Goal: Task Accomplishment & Management: Use online tool/utility

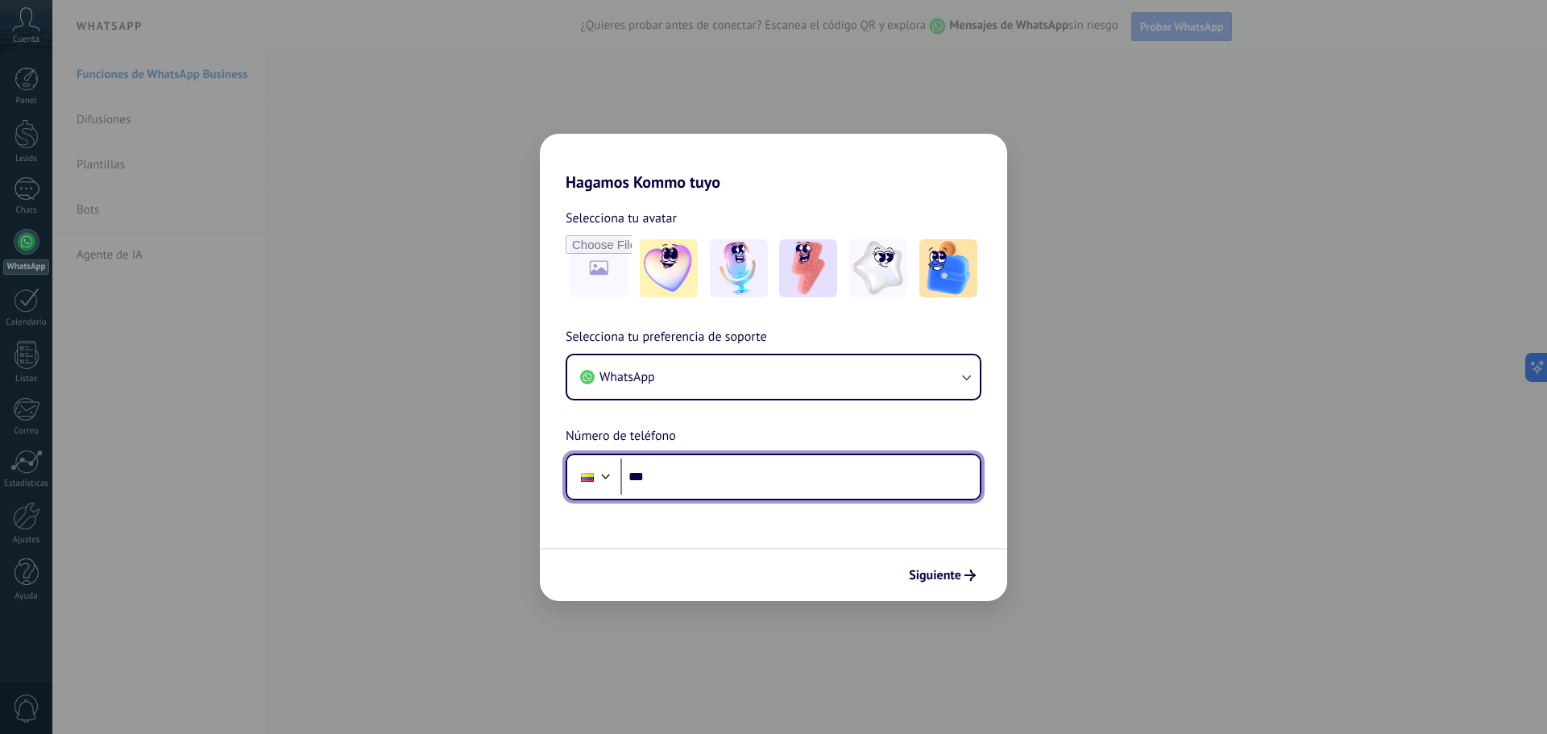
click at [709, 487] on input "***" at bounding box center [799, 476] width 359 height 37
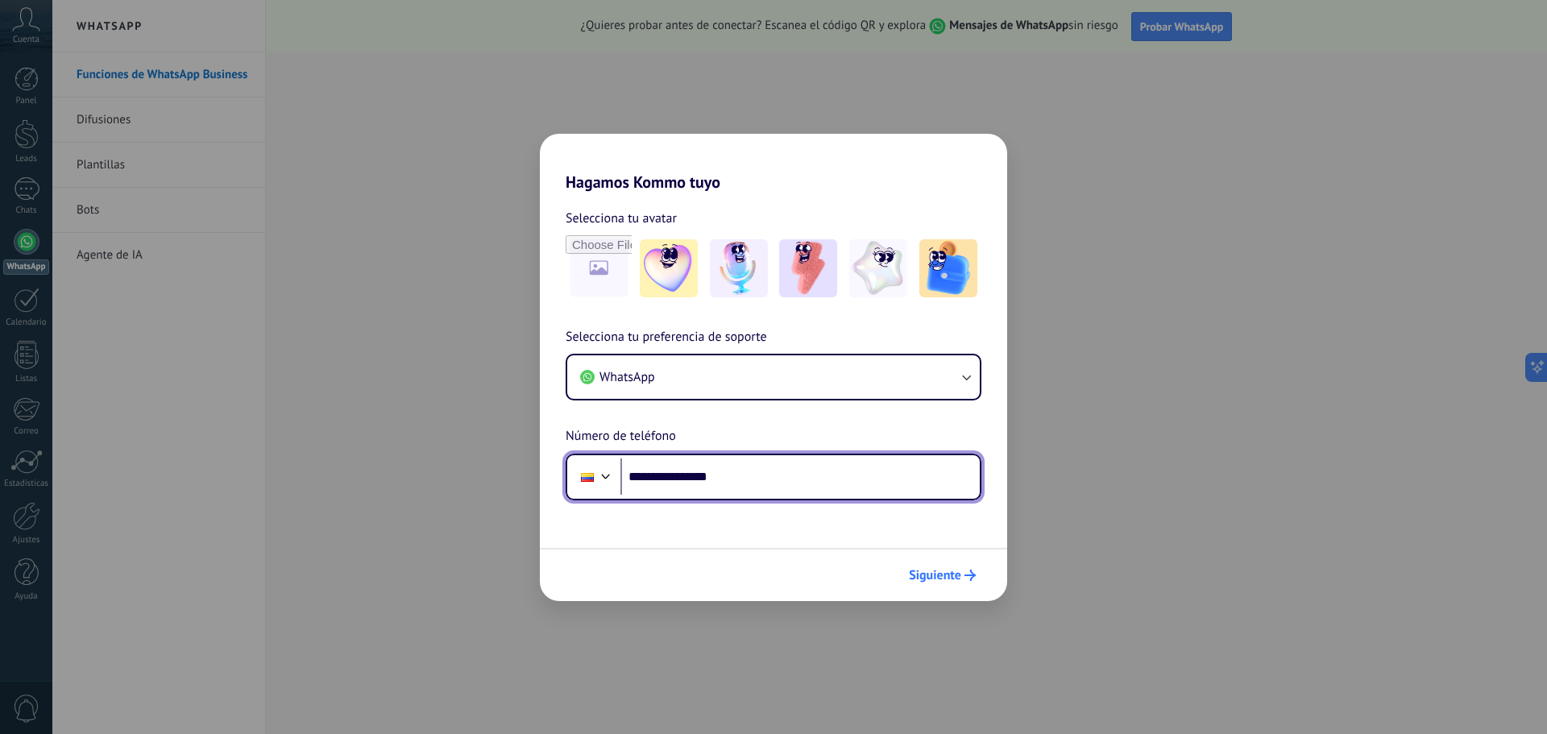
type input "**********"
click at [942, 570] on span "Siguiente" at bounding box center [935, 575] width 52 height 11
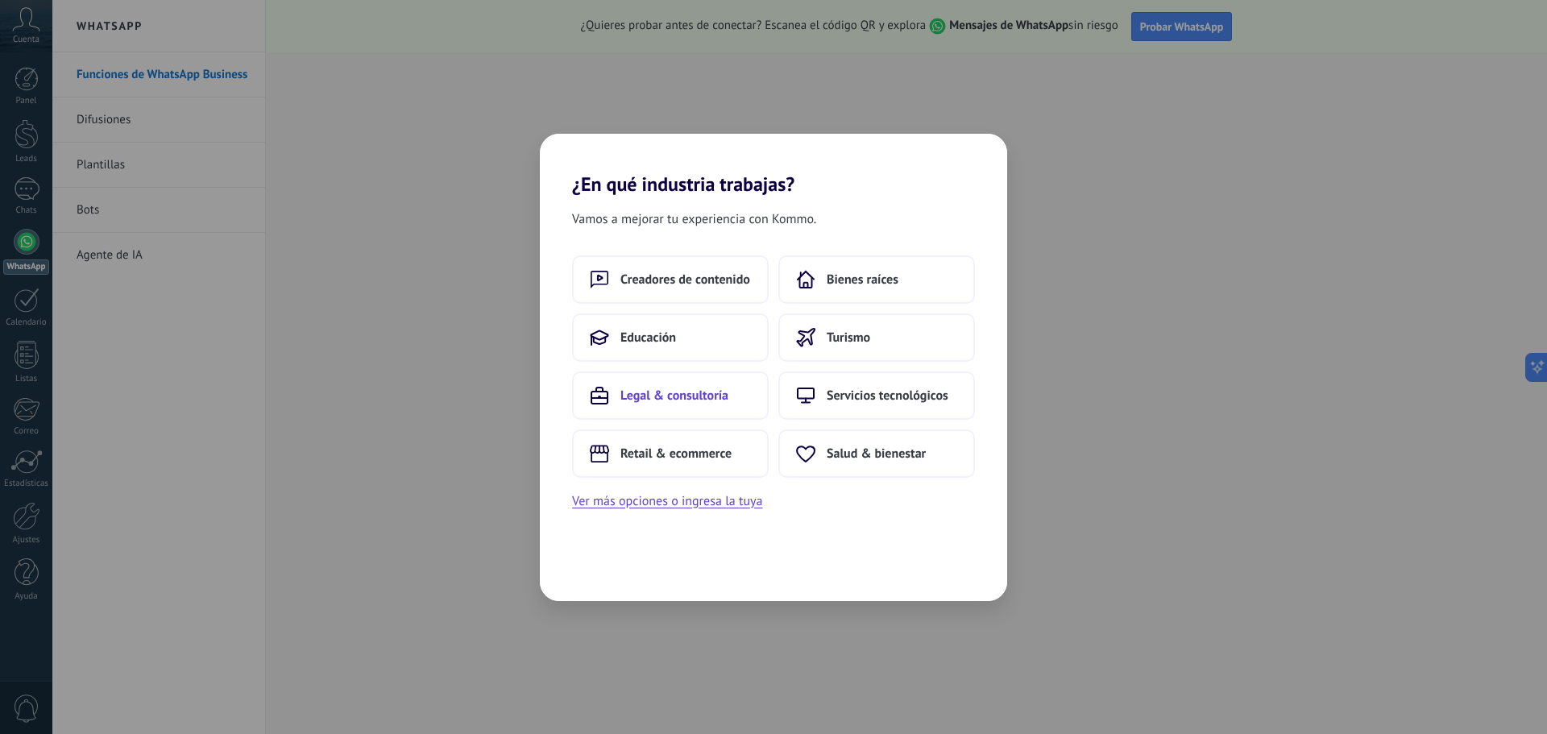
click at [695, 412] on button "Legal & consultoría" at bounding box center [670, 395] width 197 height 48
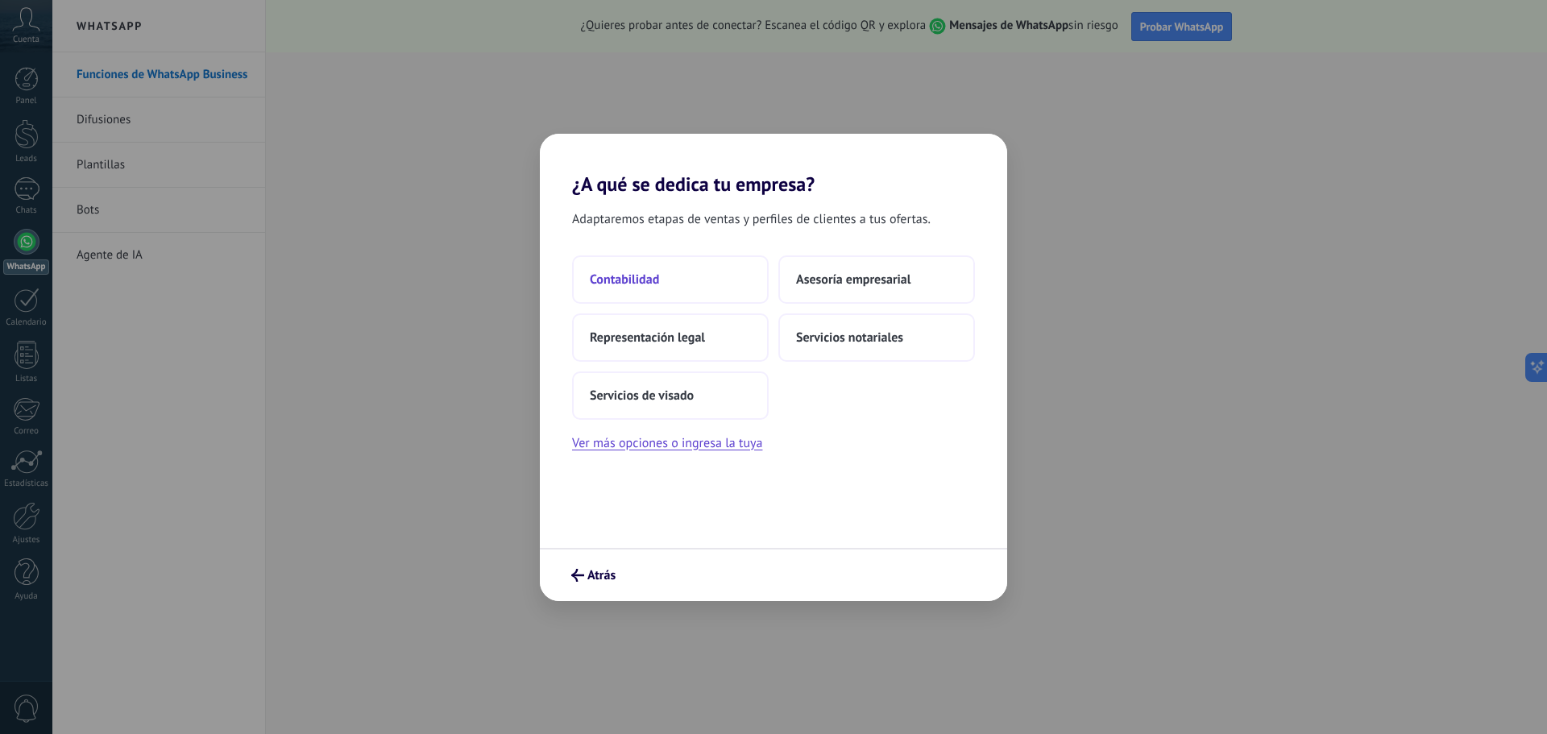
click at [634, 280] on span "Contabilidad" at bounding box center [624, 280] width 69 height 16
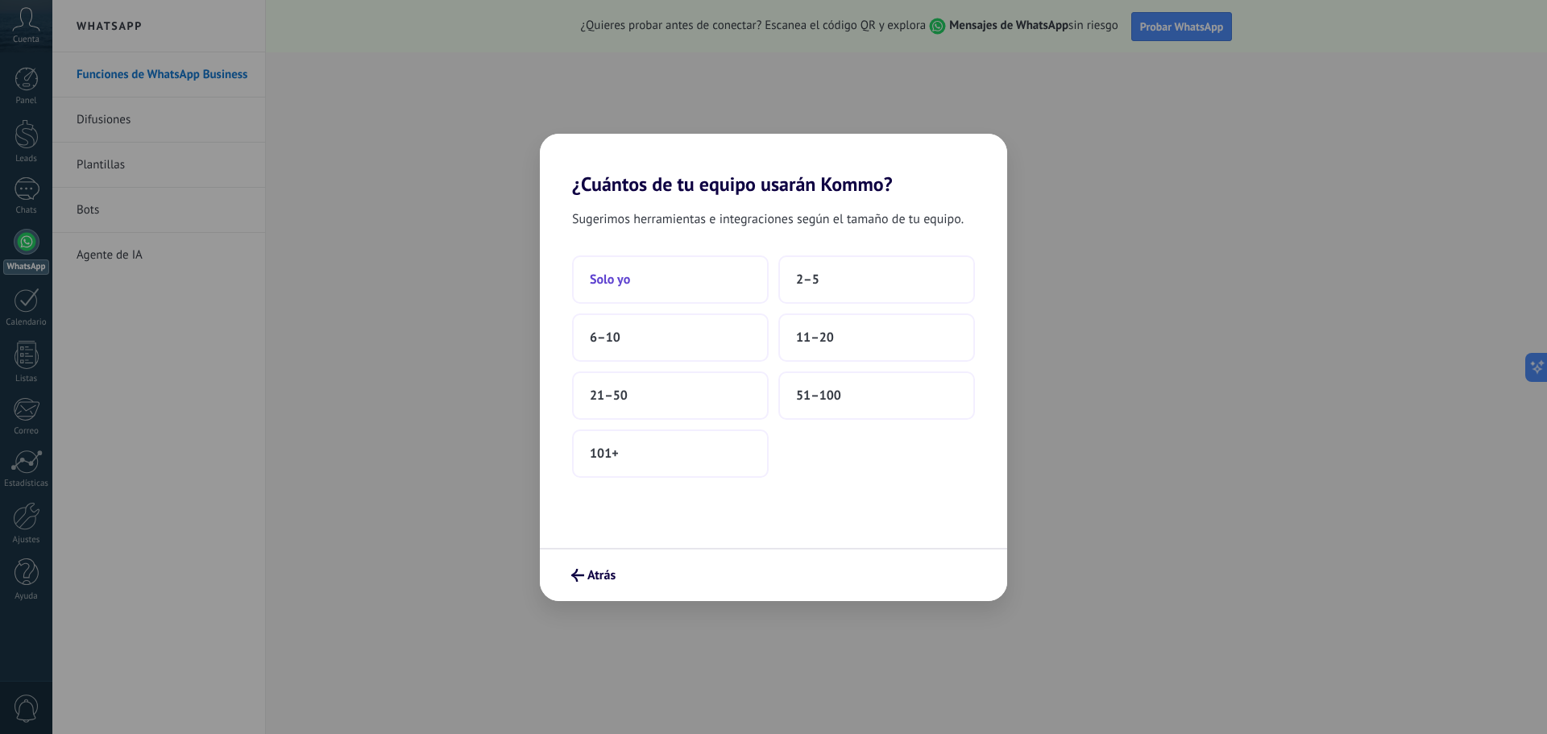
click at [645, 297] on button "Solo yo" at bounding box center [670, 279] width 197 height 48
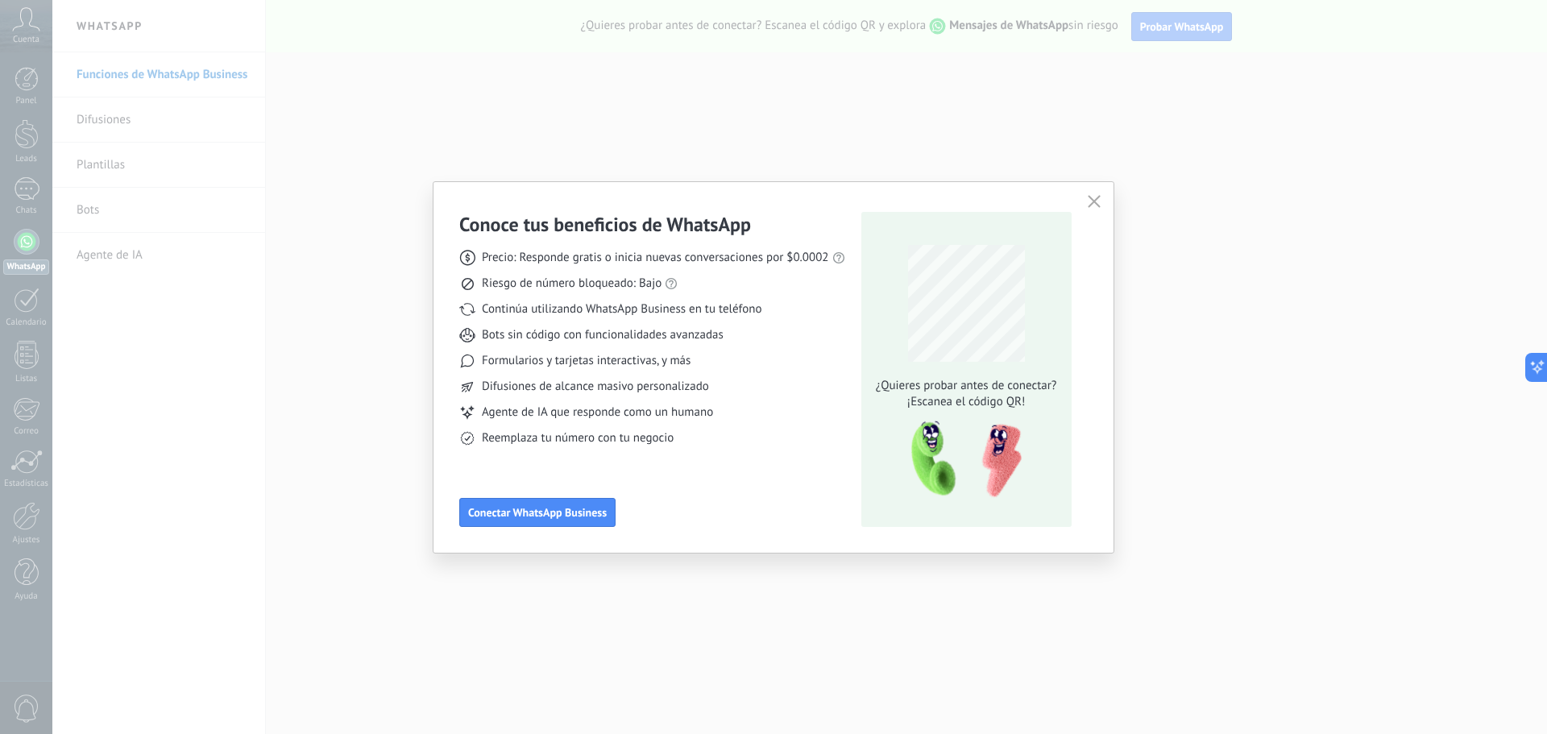
click at [1093, 201] on icon "button" at bounding box center [1094, 201] width 13 height 13
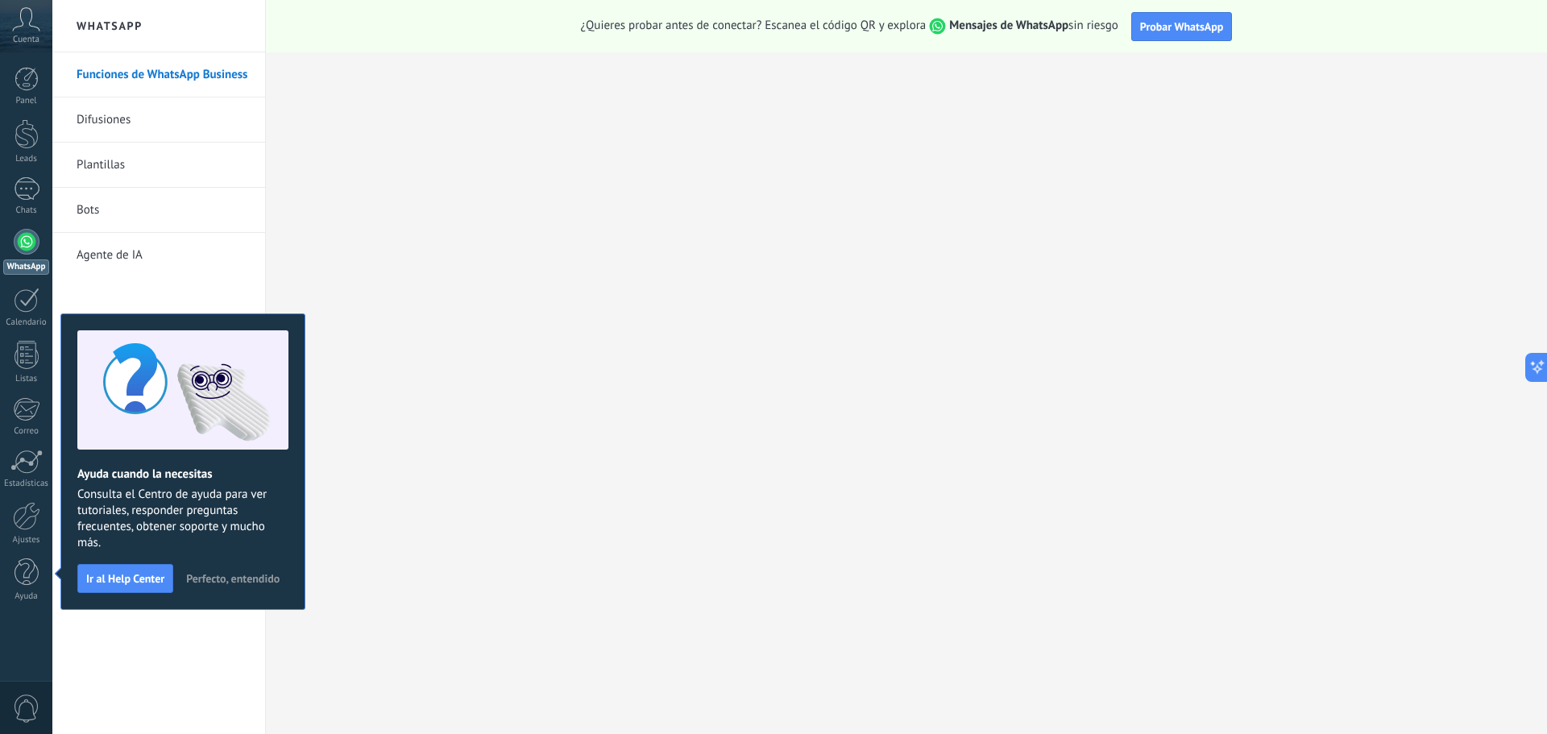
click at [98, 167] on link "Plantillas" at bounding box center [163, 165] width 172 height 45
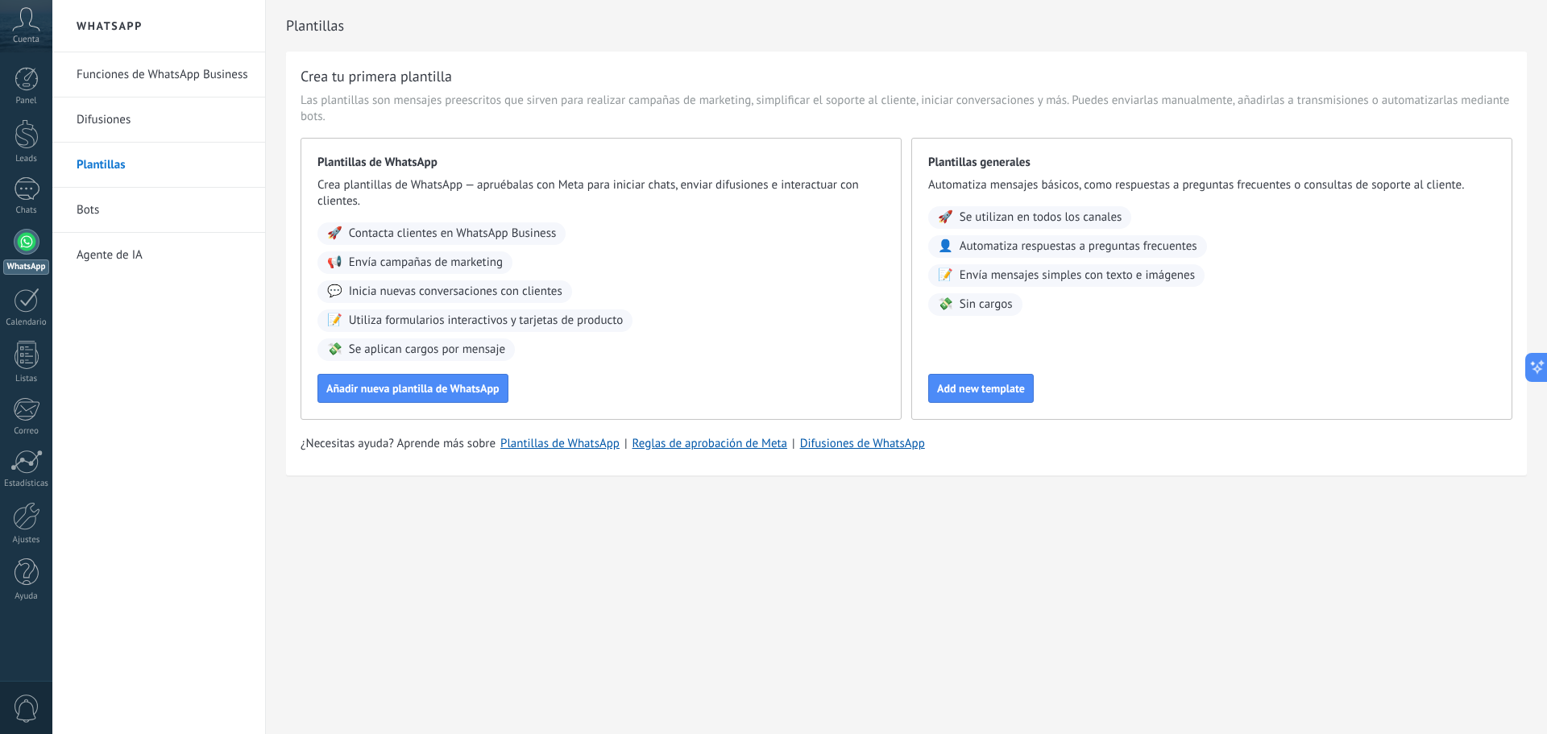
click at [1018, 218] on span "Se utilizan en todos los canales" at bounding box center [1041, 217] width 163 height 16
click at [139, 77] on link "Funciones de WhatsApp Business" at bounding box center [163, 74] width 172 height 45
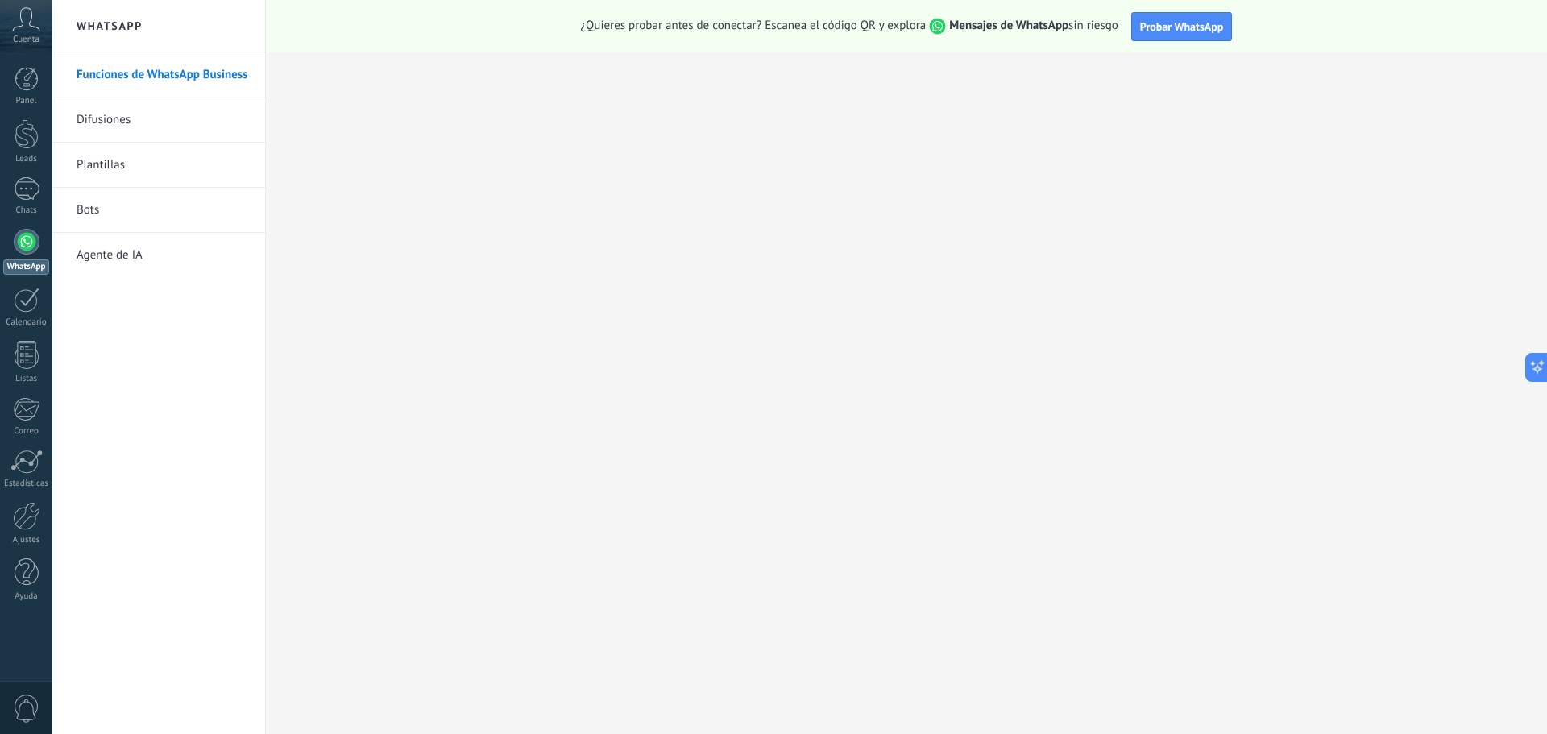
click at [101, 160] on link "Plantillas" at bounding box center [163, 165] width 172 height 45
